Goal: Information Seeking & Learning: Find specific fact

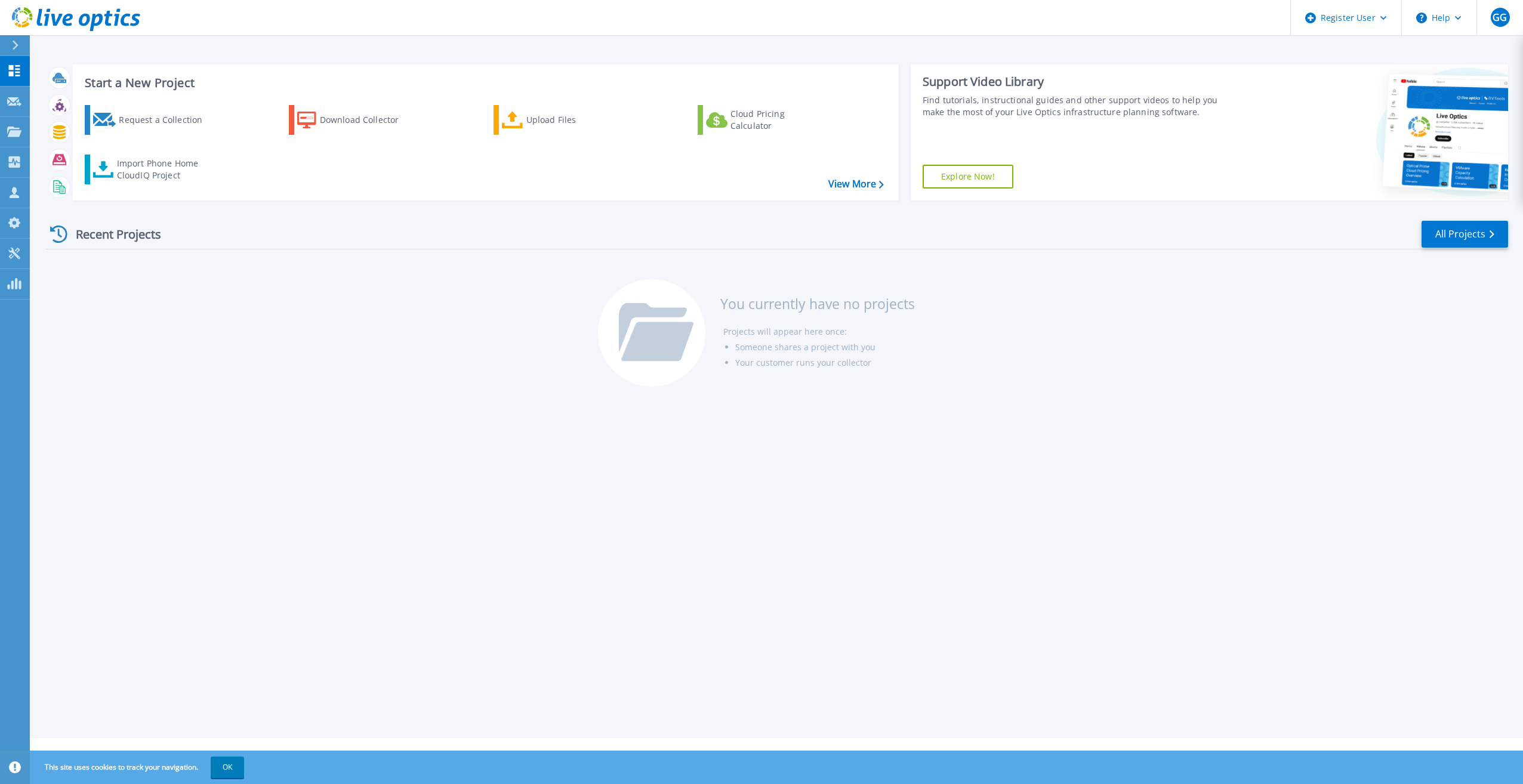
click at [12, 38] on div at bounding box center [20, 45] width 19 height 20
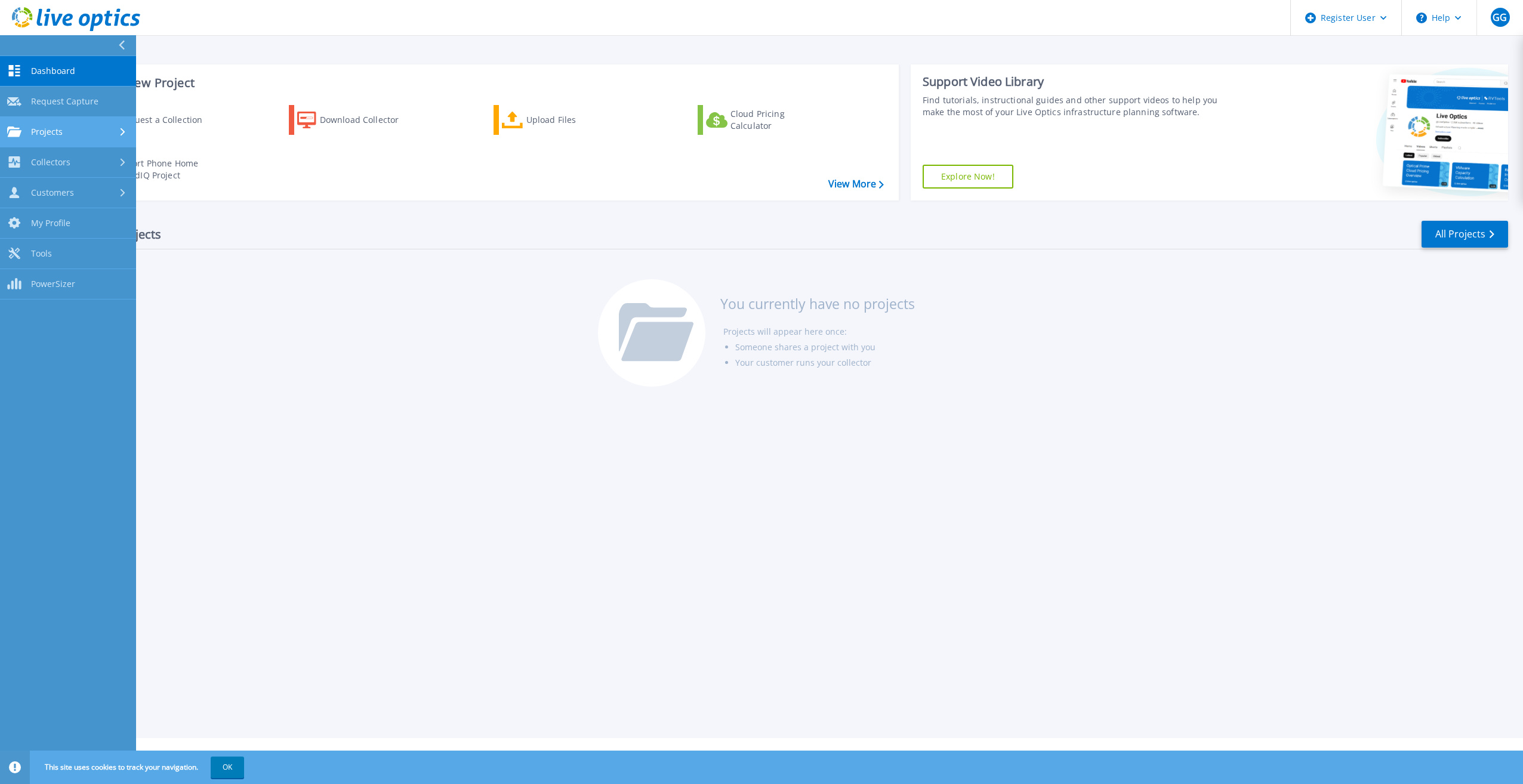
click at [92, 134] on div "Projects" at bounding box center [68, 132] width 122 height 11
click at [107, 152] on link "Search Projects" at bounding box center [68, 162] width 136 height 31
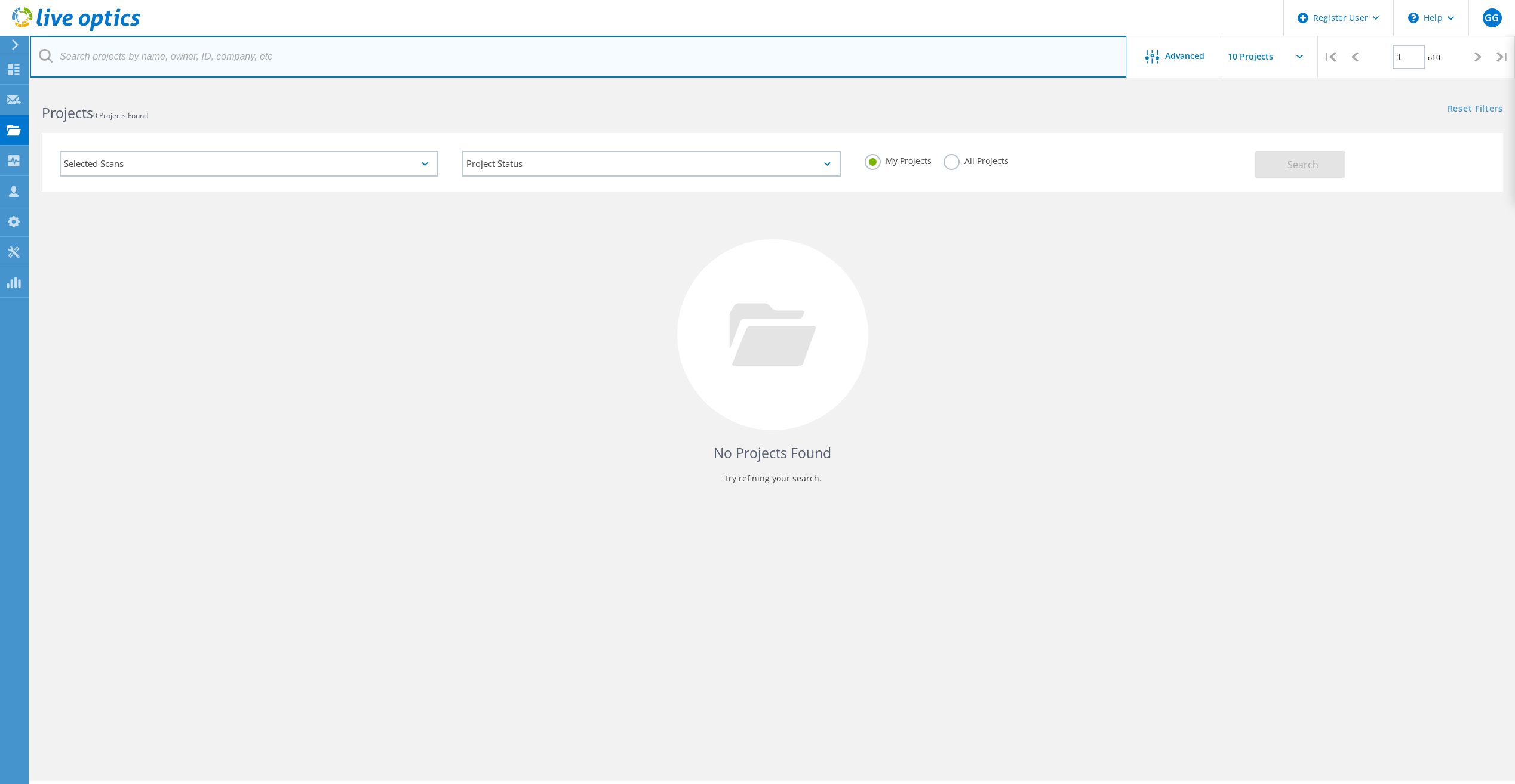
click at [238, 58] on input "text" at bounding box center [579, 57] width 1098 height 41
type input "pecan deluxe"
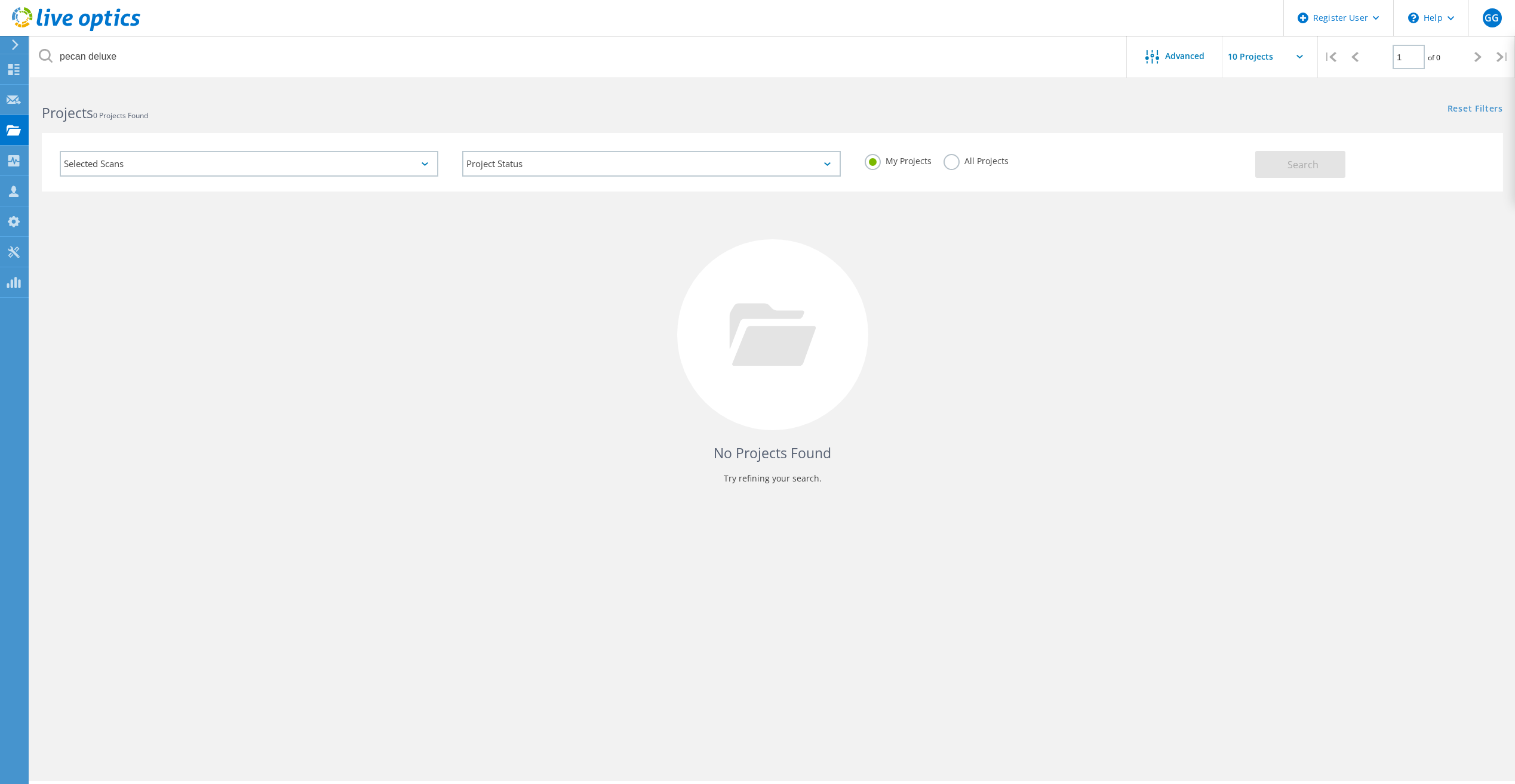
click at [945, 168] on div "All Projects" at bounding box center [975, 162] width 65 height 17
click at [953, 165] on label "All Projects" at bounding box center [975, 160] width 65 height 11
click at [0, 0] on input "All Projects" at bounding box center [0, 0] width 0 height 0
click at [1300, 160] on span "Search" at bounding box center [1302, 165] width 31 height 13
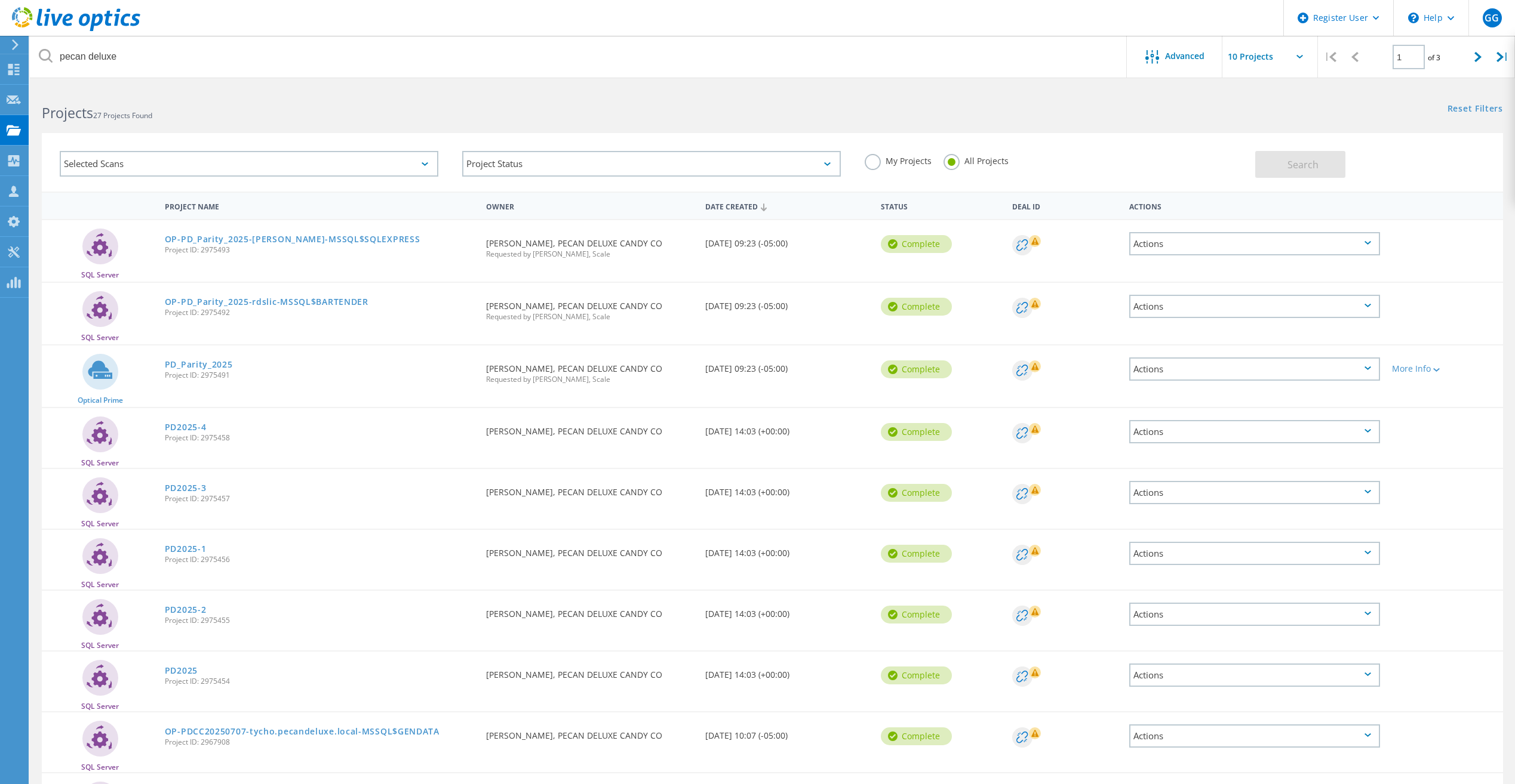
click at [711, 15] on header "Register User \n Help Explore Helpful Articles Contact Support GG Dell User [PE…" at bounding box center [757, 18] width 1515 height 36
